Goal: Information Seeking & Learning: Learn about a topic

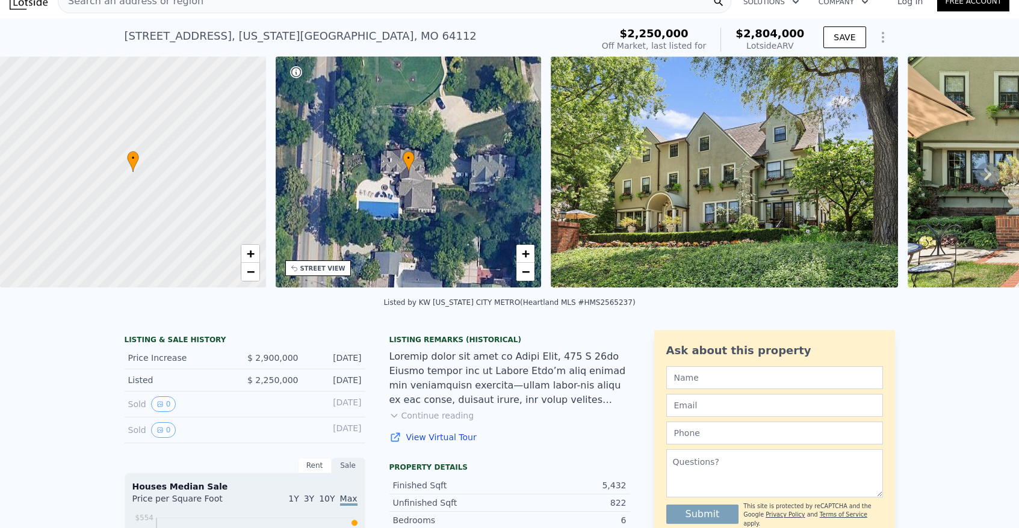
scroll to position [16, 0]
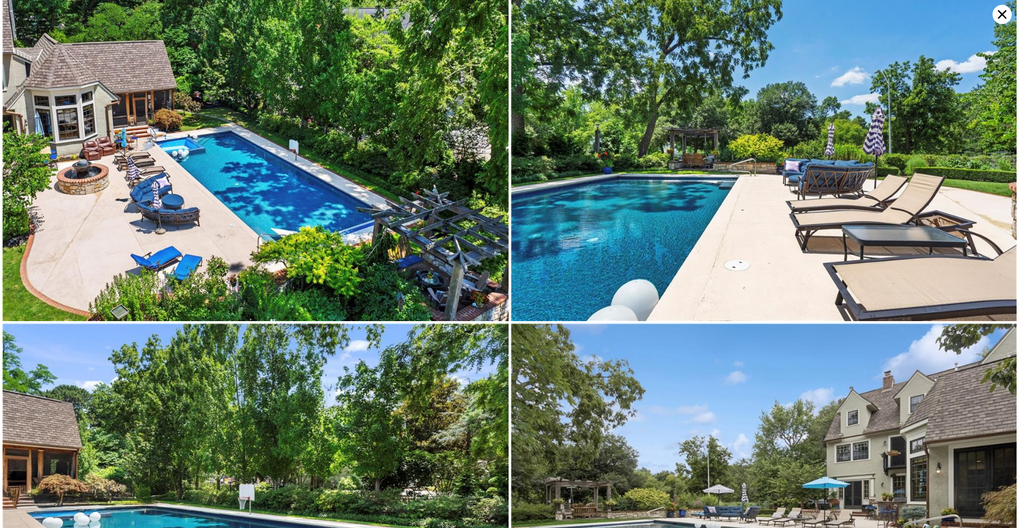
scroll to position [8928, 0]
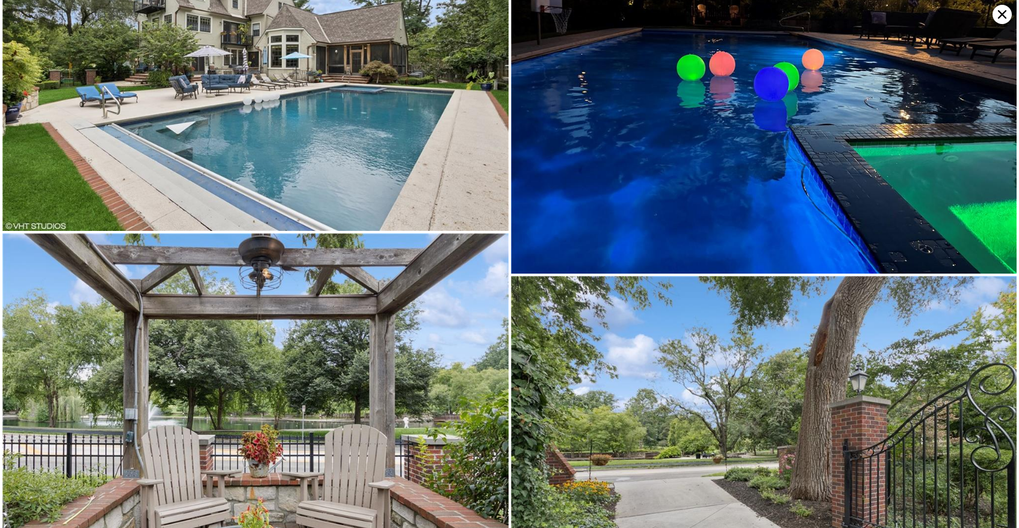
click at [1007, 19] on icon at bounding box center [1001, 14] width 19 height 19
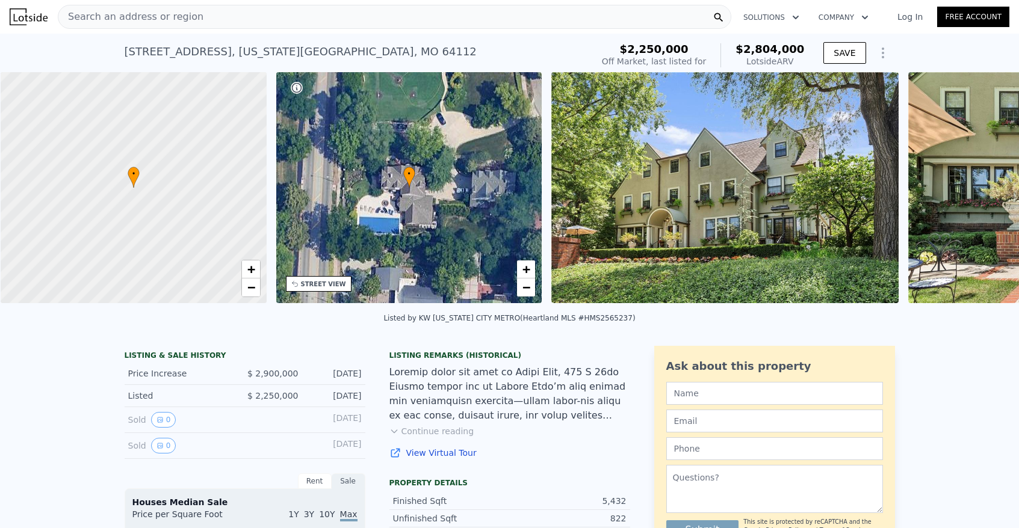
scroll to position [0, 5]
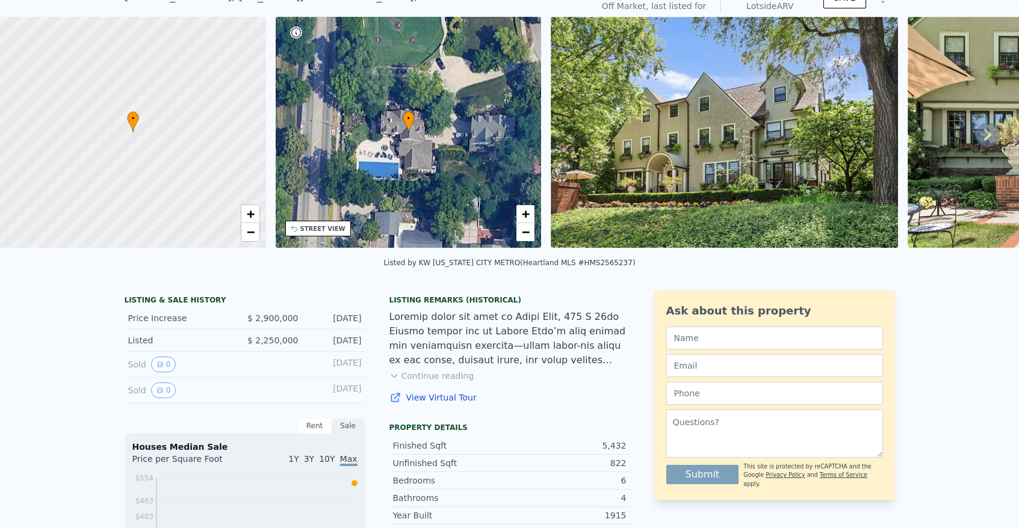
click at [308, 373] on div "[DATE]" at bounding box center [335, 365] width 54 height 16
click at [162, 378] on div "Sold 0 Jul 27, 2017" at bounding box center [245, 365] width 241 height 26
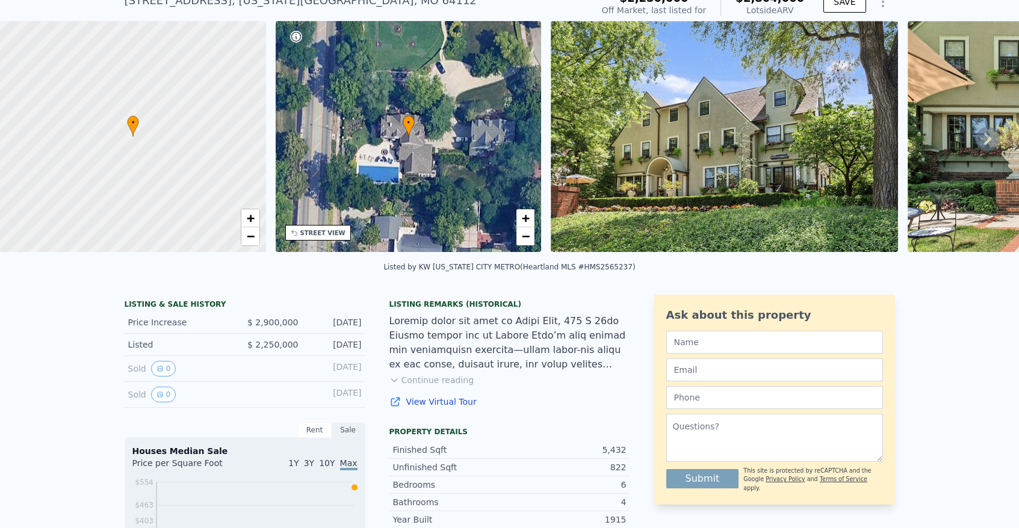
click at [159, 351] on div "Listed" at bounding box center [181, 345] width 107 height 12
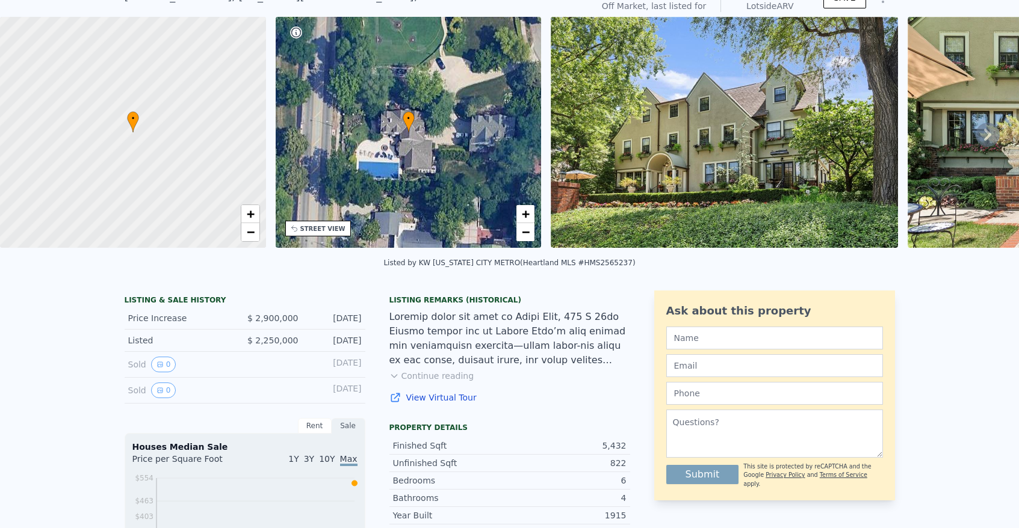
click at [159, 352] on div "Listed $ 2,250,000 Jul 24, 2025" at bounding box center [245, 341] width 241 height 22
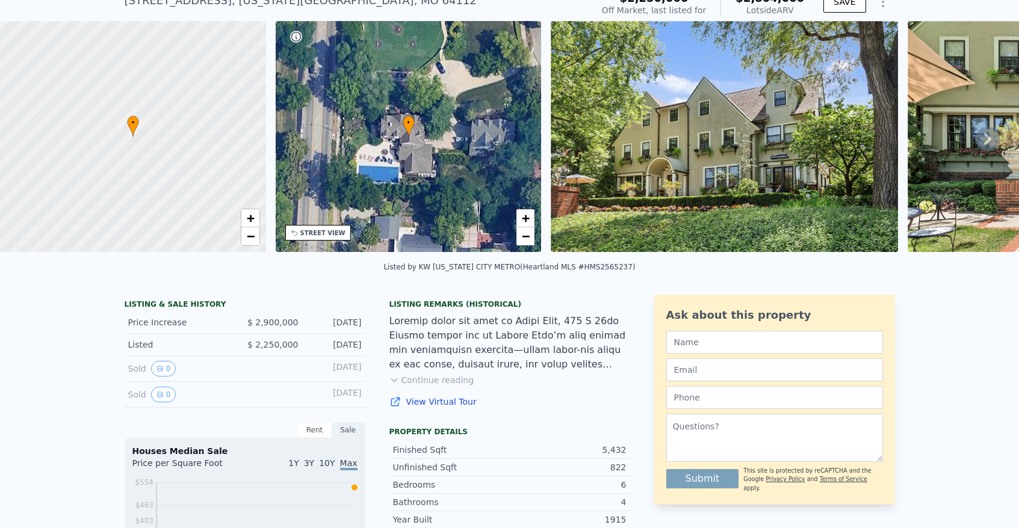
scroll to position [0, 0]
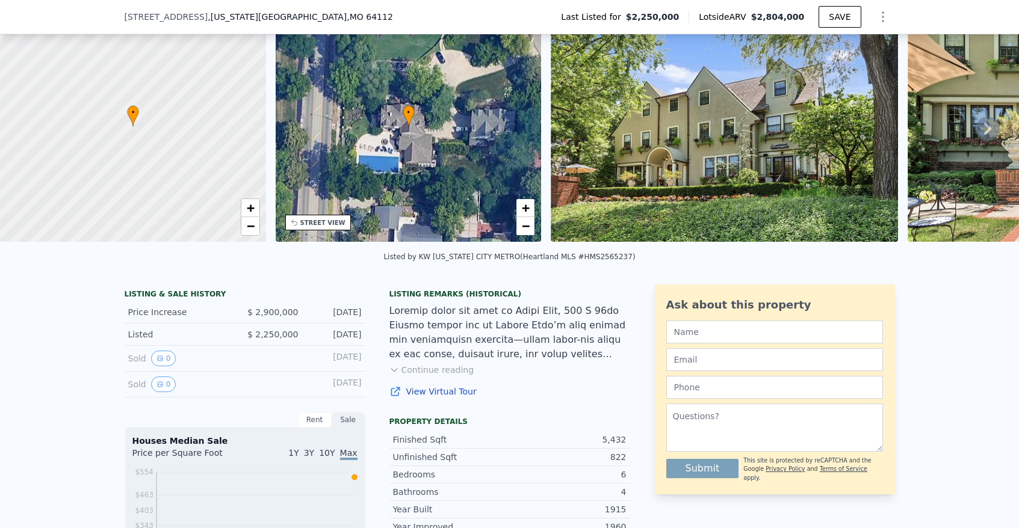
scroll to position [53, 0]
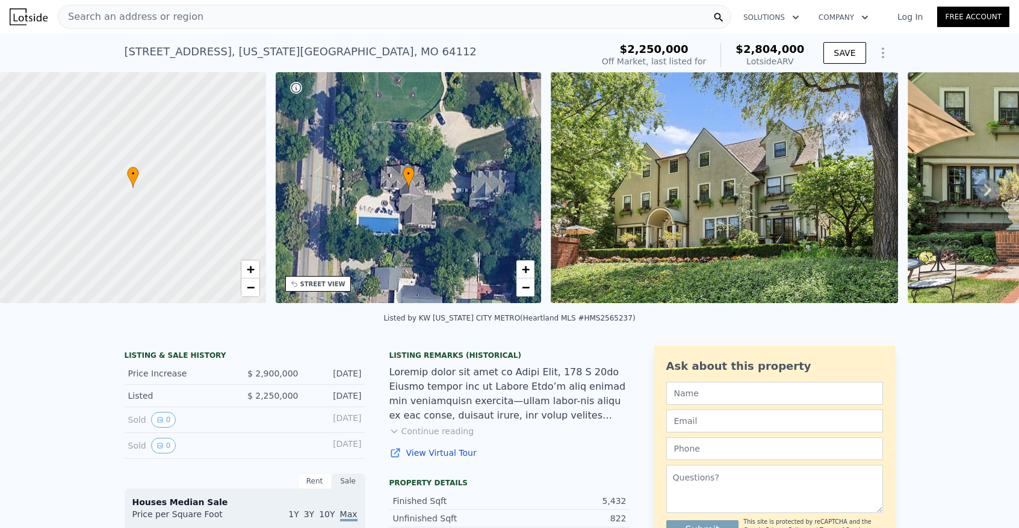
click at [881, 51] on icon "Show Options" at bounding box center [883, 53] width 14 height 14
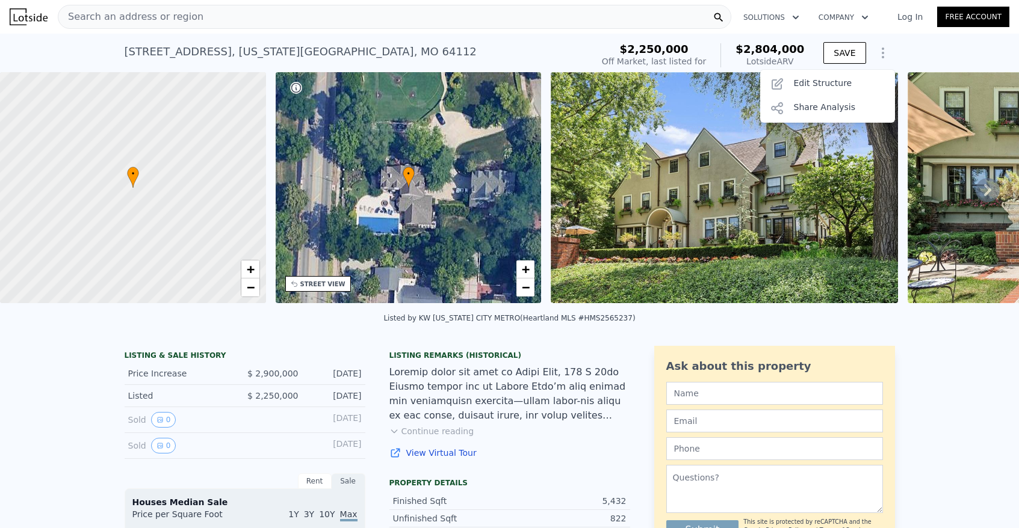
click at [881, 51] on icon "Show Options" at bounding box center [883, 53] width 14 height 14
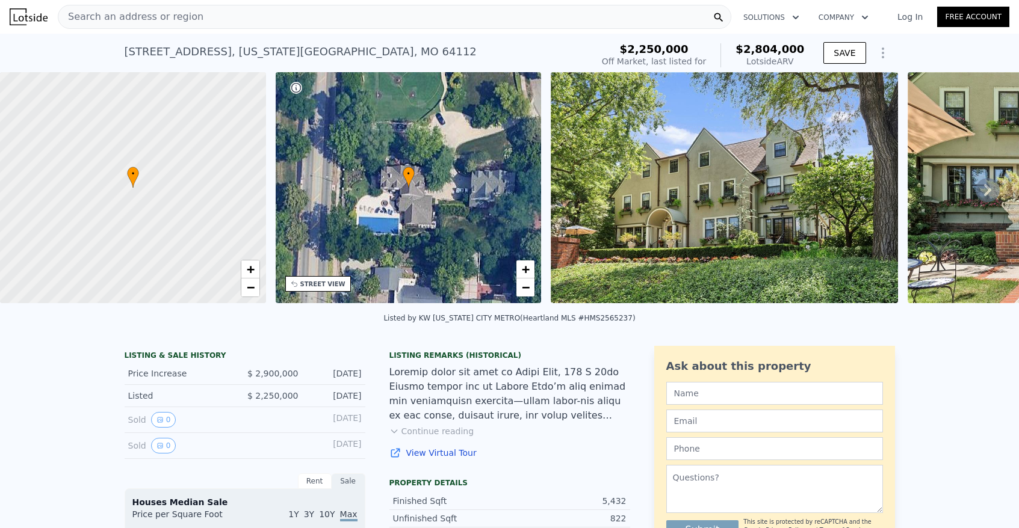
click at [418, 25] on div "Search an address or region" at bounding box center [394, 17] width 673 height 24
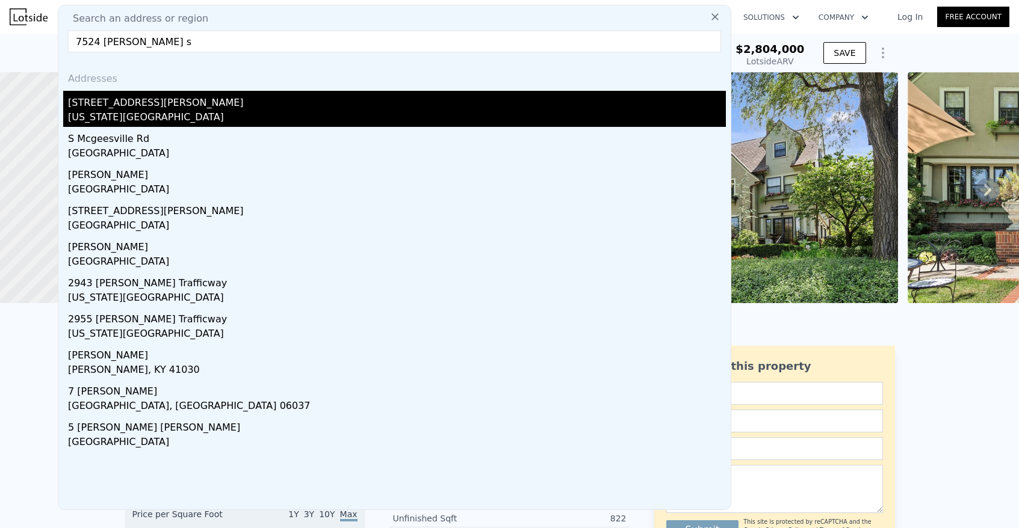
type input "7524 [PERSON_NAME] s"
click at [80, 106] on div "[STREET_ADDRESS][PERSON_NAME]" at bounding box center [397, 100] width 658 height 19
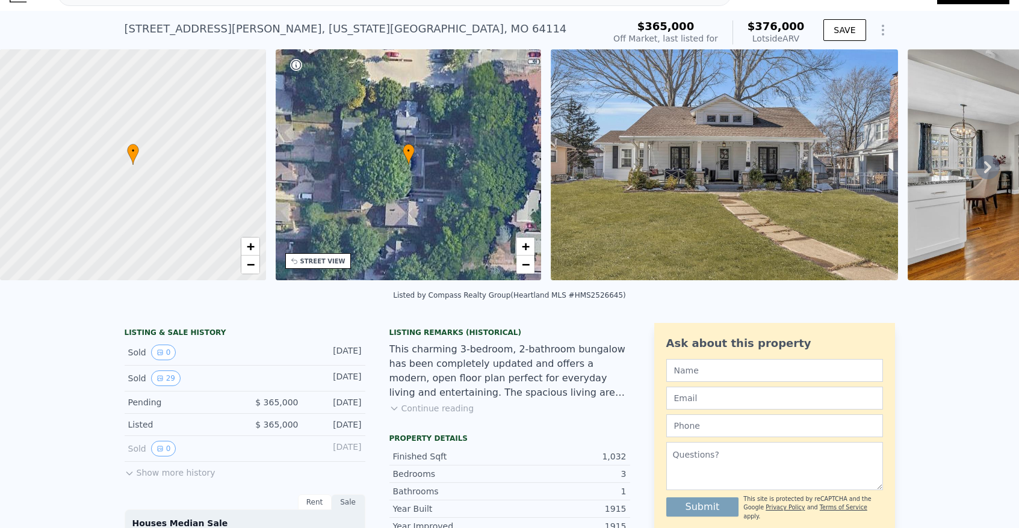
scroll to position [205, 0]
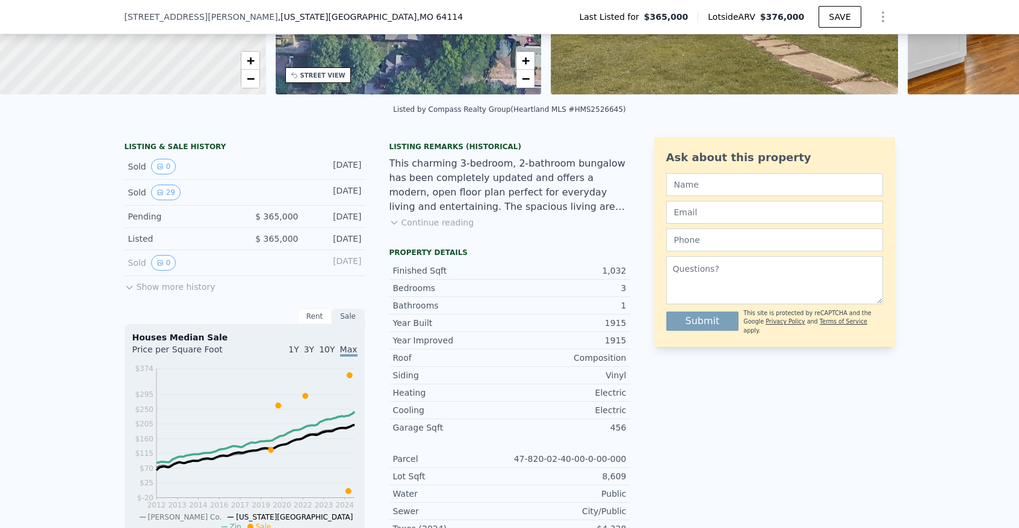
click at [151, 293] on button "Show more history" at bounding box center [170, 284] width 91 height 17
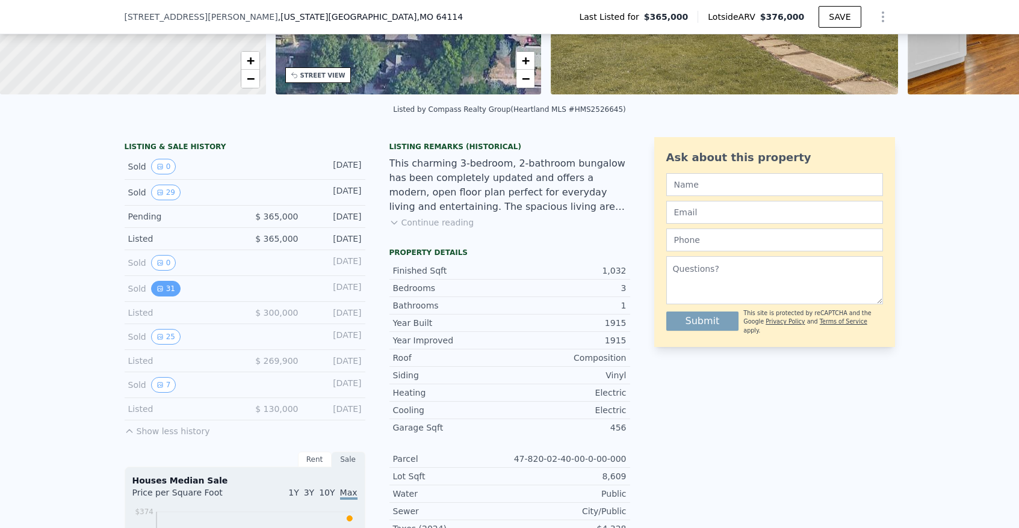
click at [162, 297] on button "31" at bounding box center [165, 289] width 29 height 16
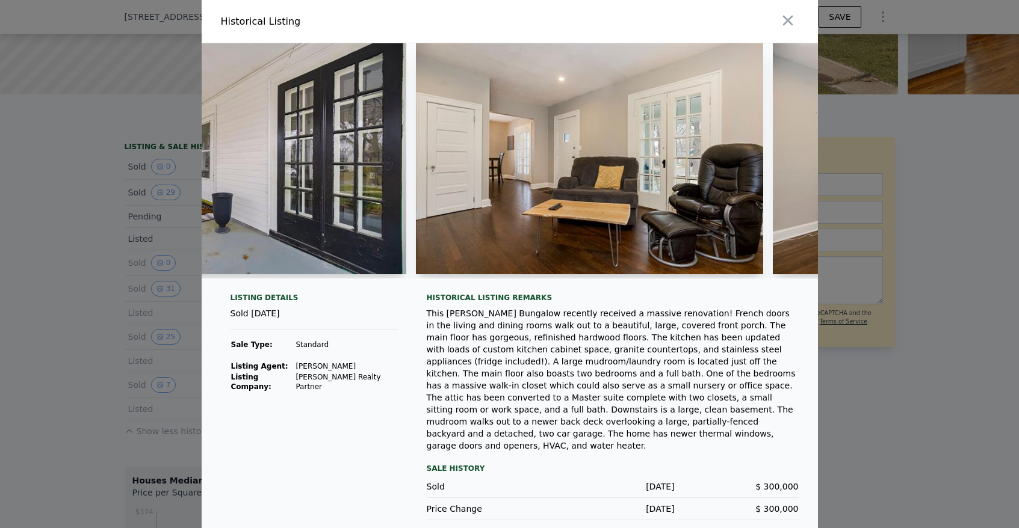
scroll to position [0, 944]
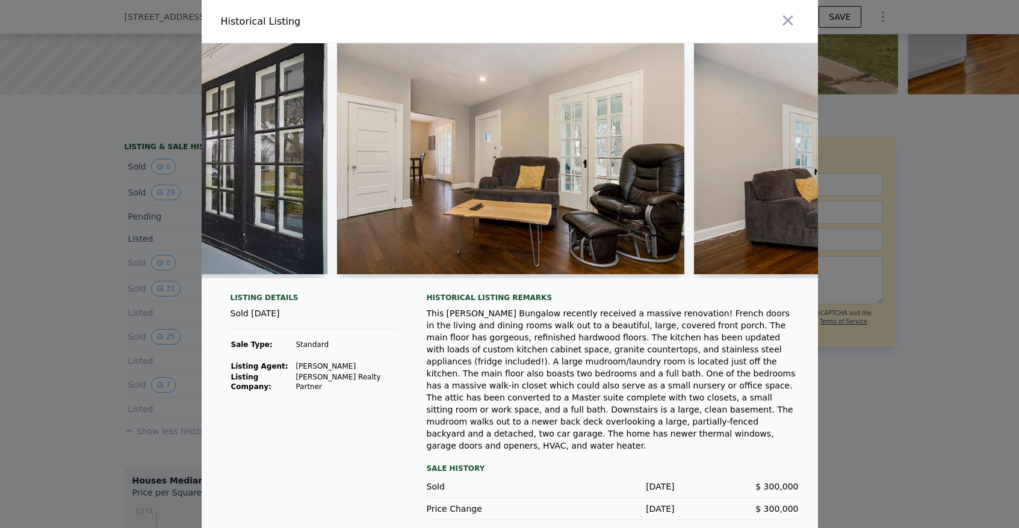
click at [443, 179] on img at bounding box center [510, 158] width 347 height 231
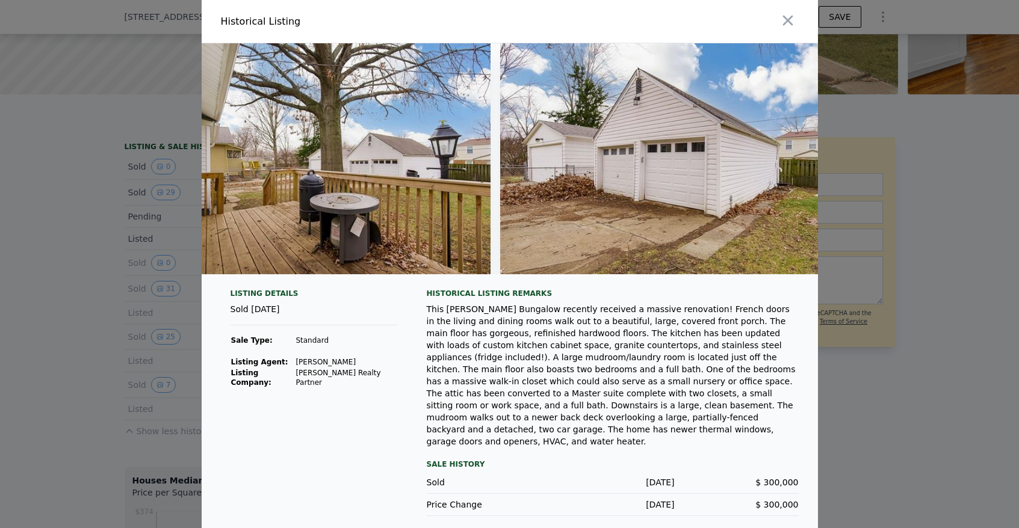
scroll to position [0, 10298]
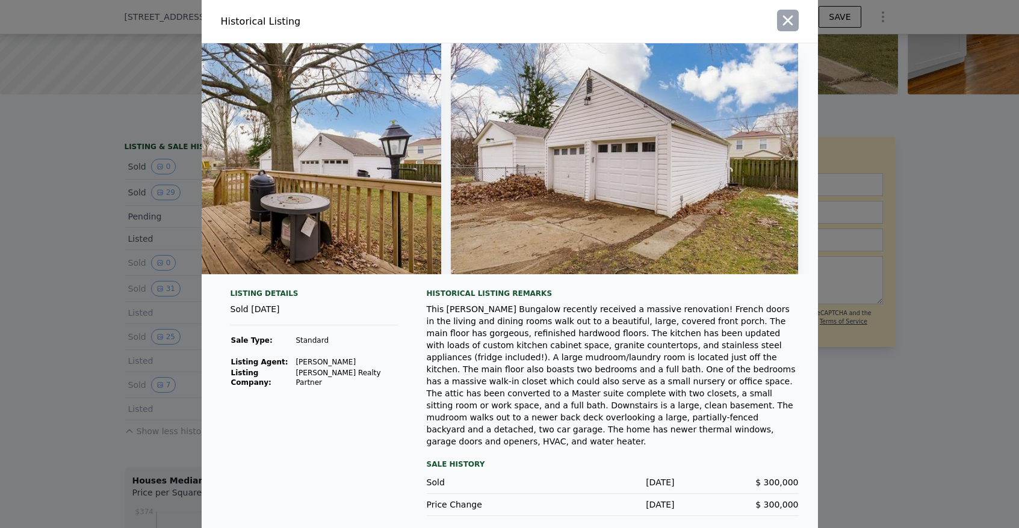
click at [782, 23] on icon "button" at bounding box center [787, 21] width 10 height 10
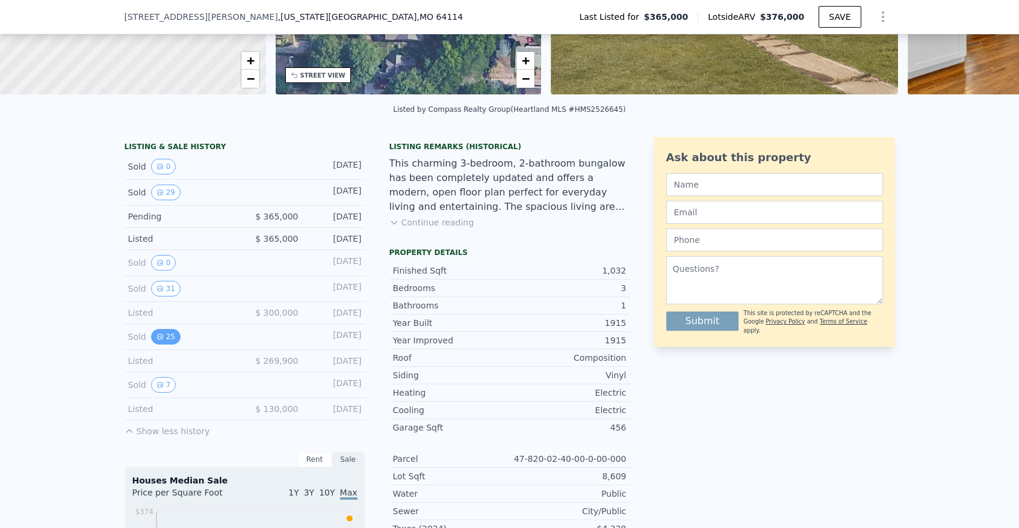
click at [169, 344] on button "25" at bounding box center [165, 337] width 29 height 16
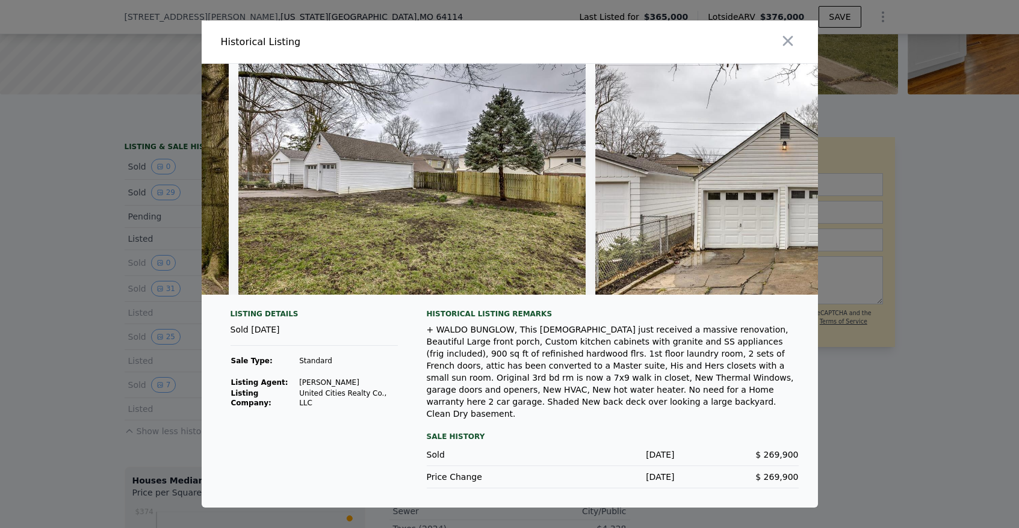
scroll to position [0, 8010]
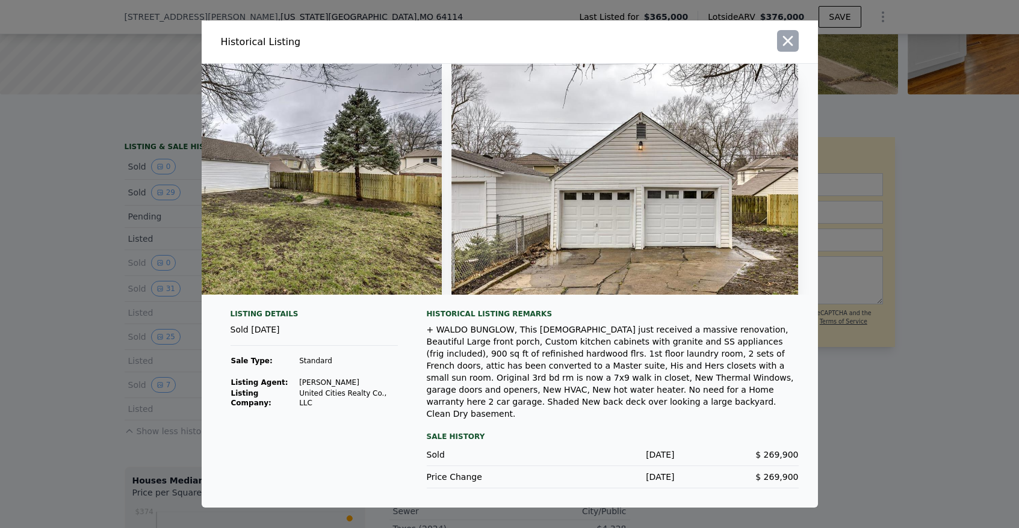
click at [784, 39] on icon "button" at bounding box center [787, 41] width 10 height 10
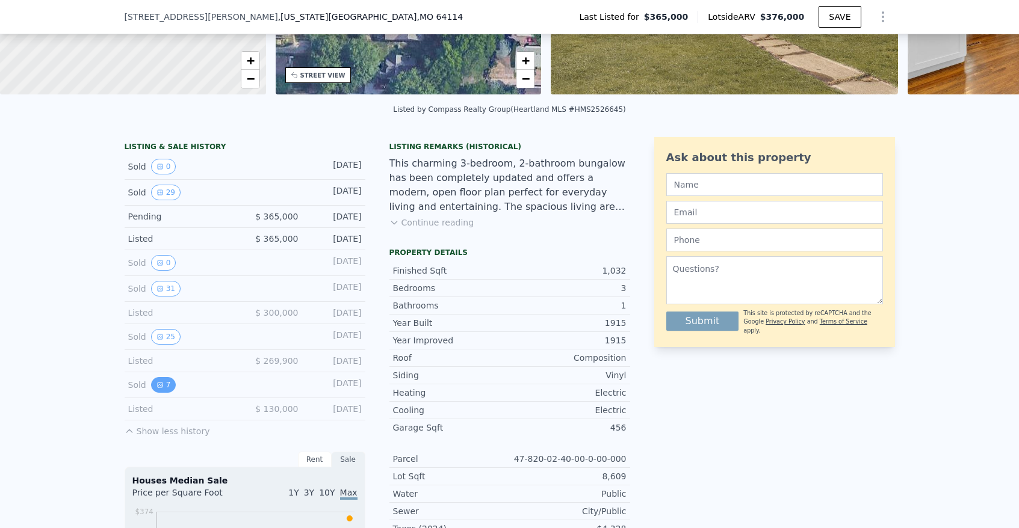
click at [156, 389] on icon "View historical data" at bounding box center [159, 385] width 7 height 7
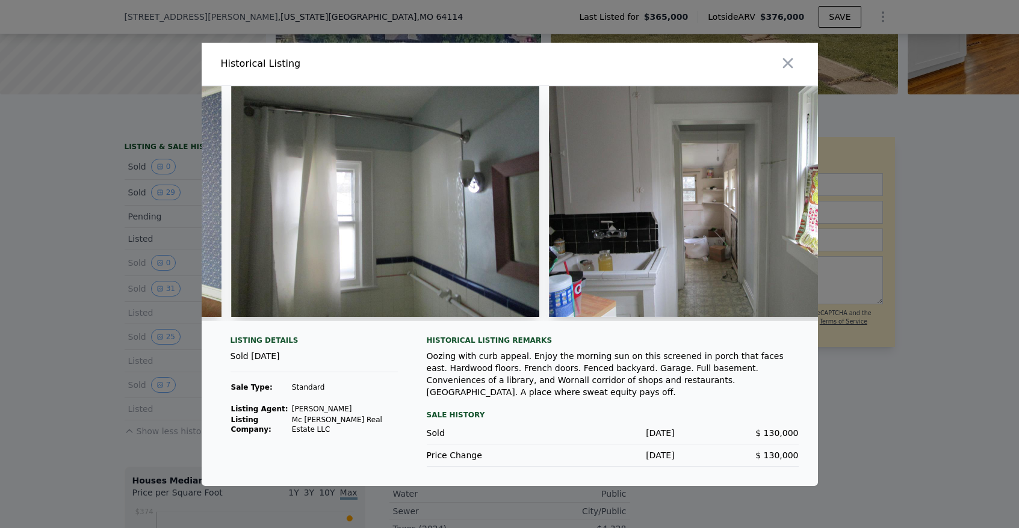
scroll to position [0, 1001]
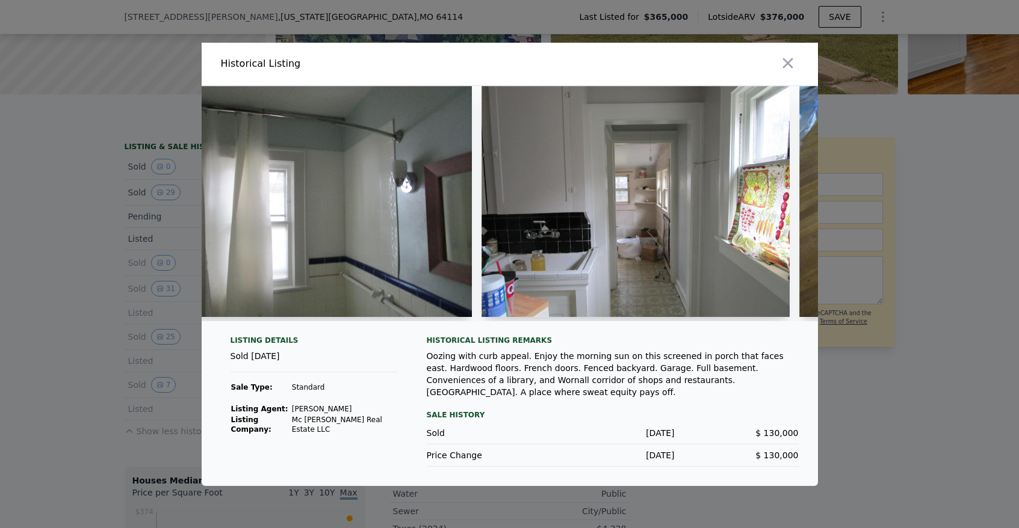
click at [658, 227] on img at bounding box center [635, 201] width 308 height 231
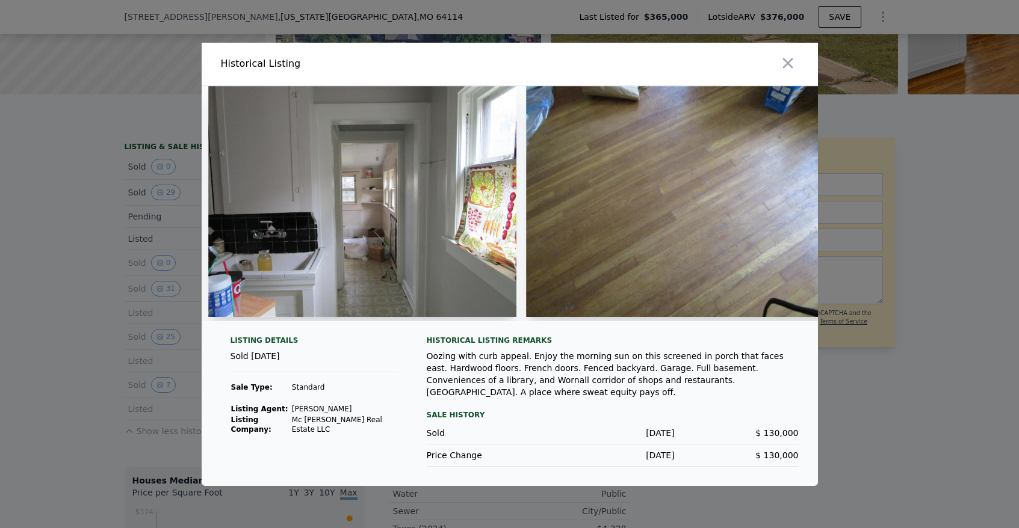
scroll to position [0, 1354]
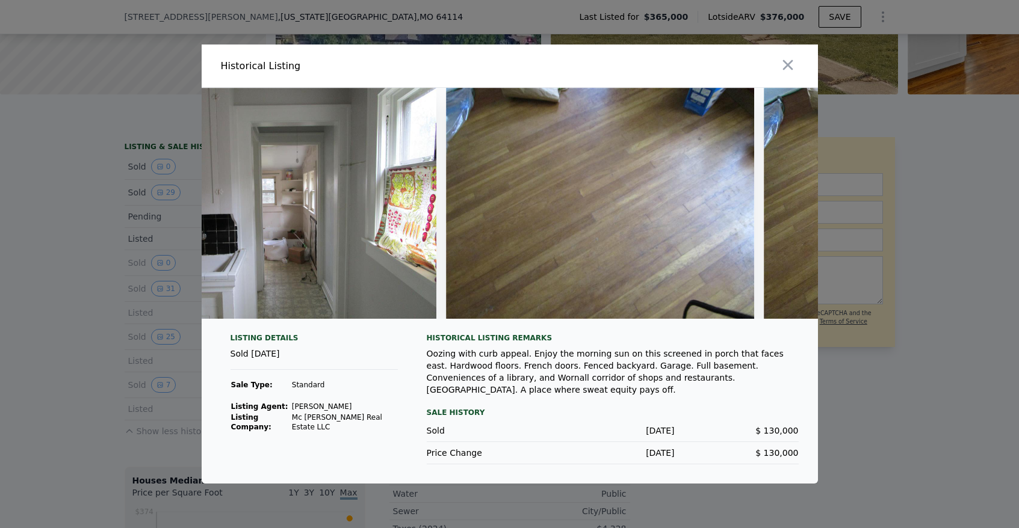
click at [596, 261] on img at bounding box center [600, 203] width 308 height 231
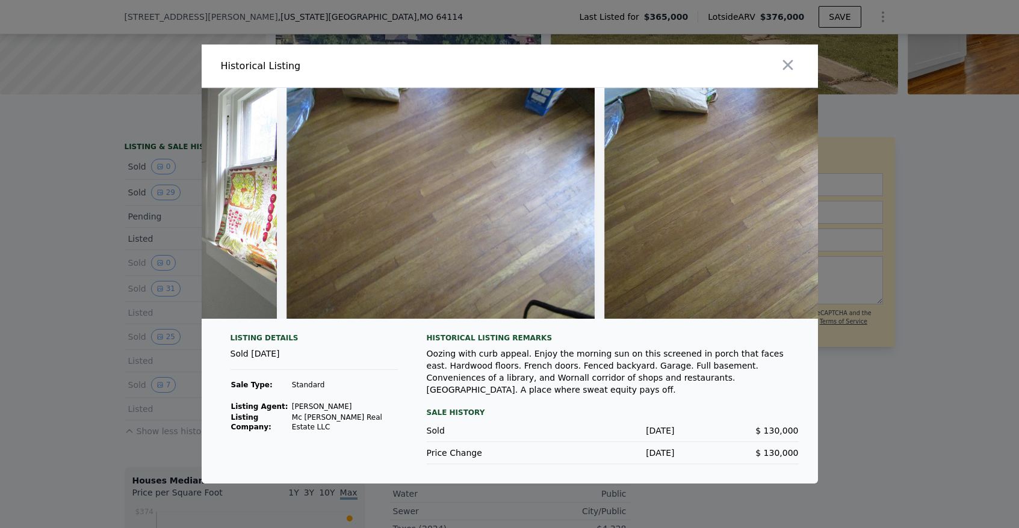
scroll to position [0, 1627]
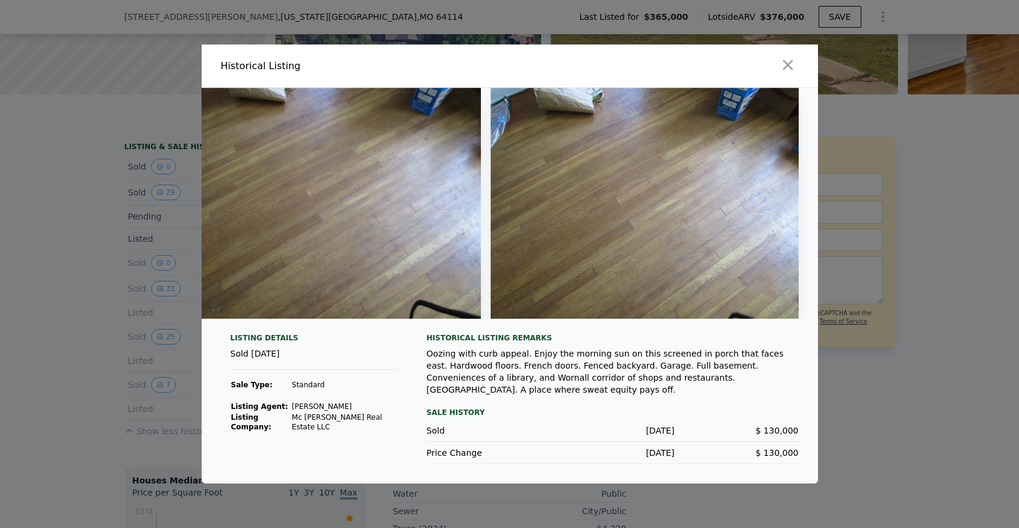
click at [621, 244] on img at bounding box center [645, 203] width 308 height 231
click at [785, 64] on icon "button" at bounding box center [787, 65] width 10 height 10
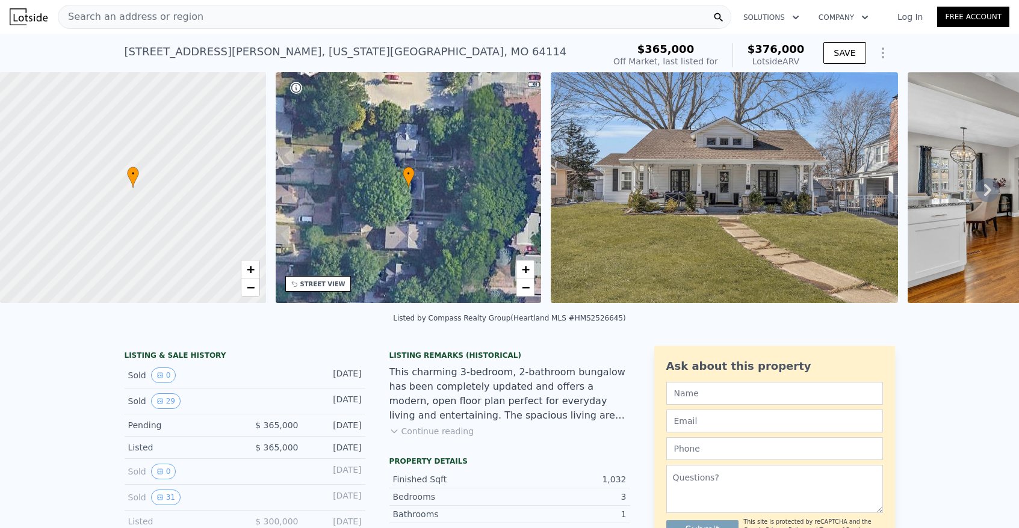
scroll to position [260, 0]
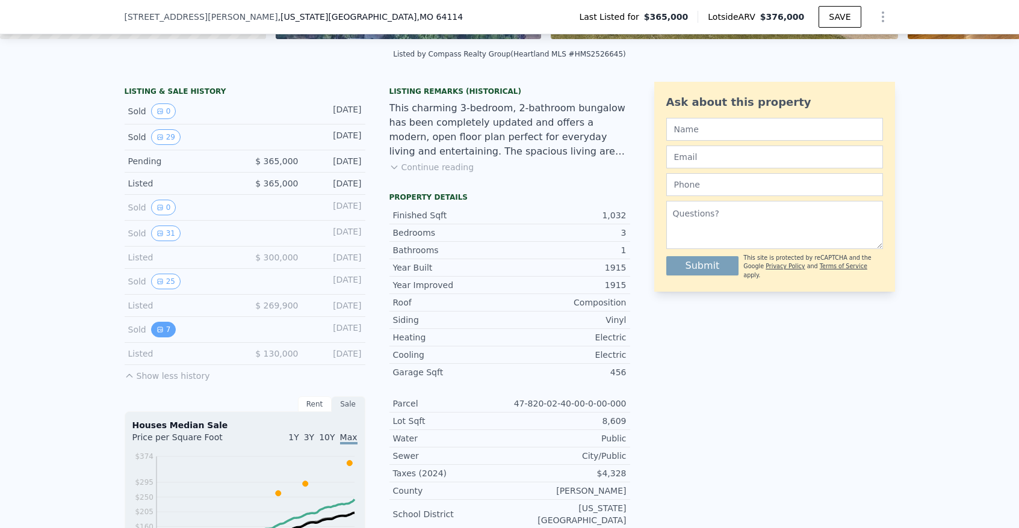
click at [157, 333] on icon "View historical data" at bounding box center [159, 329] width 7 height 7
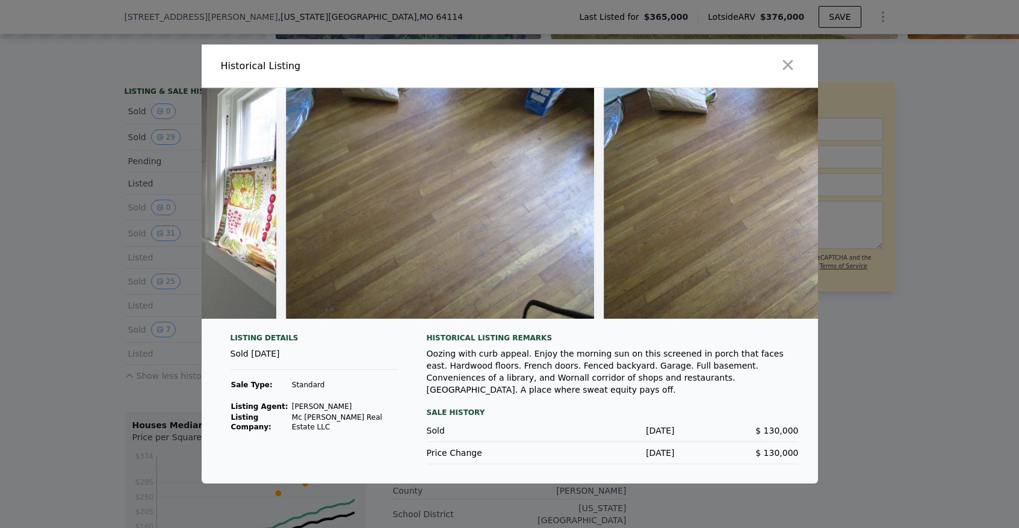
scroll to position [0, 1627]
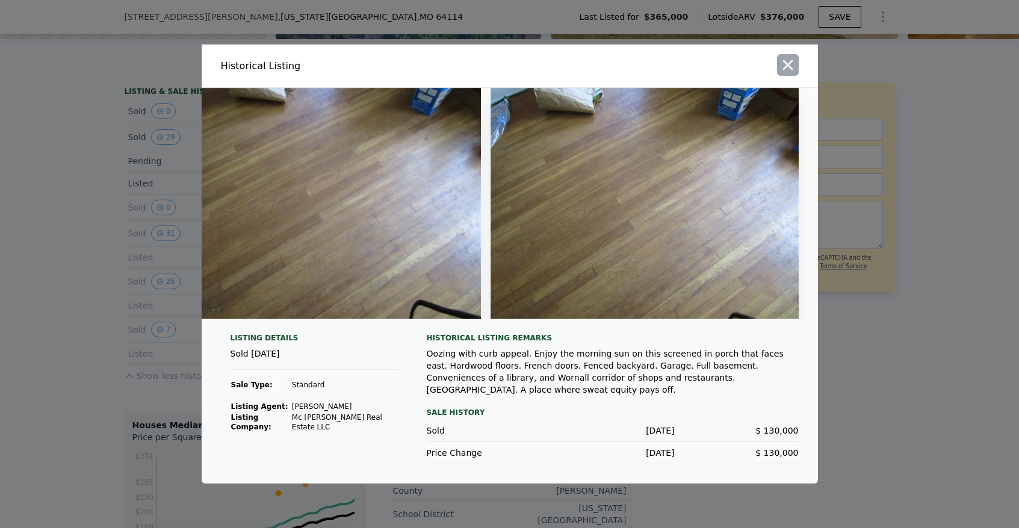
click at [784, 59] on icon "button" at bounding box center [787, 65] width 17 height 17
